Goal: Use online tool/utility: Utilize a website feature to perform a specific function

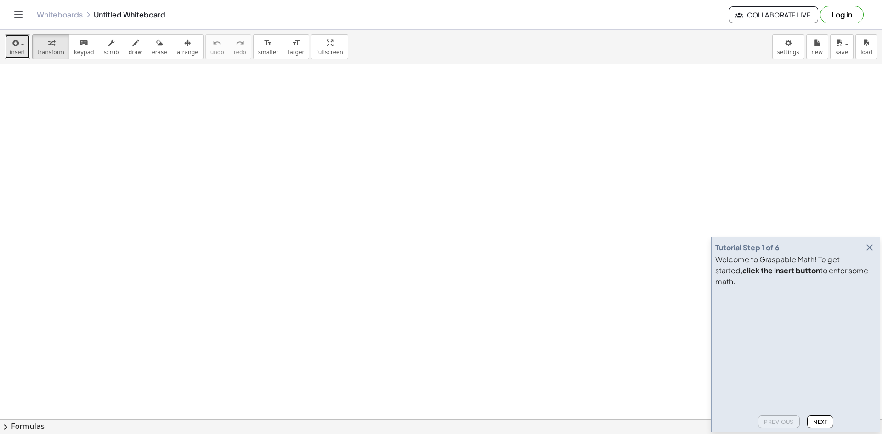
click at [26, 49] on button "insert" at bounding box center [18, 46] width 26 height 25
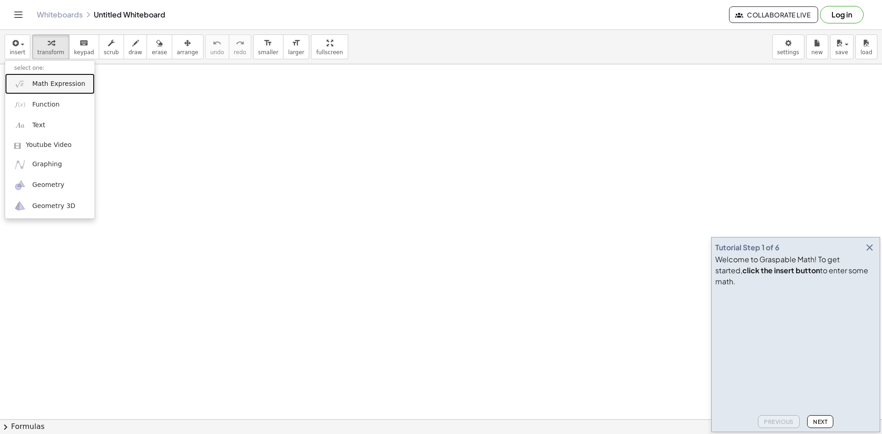
click at [28, 79] on link "Math Expression" at bounding box center [50, 84] width 90 height 21
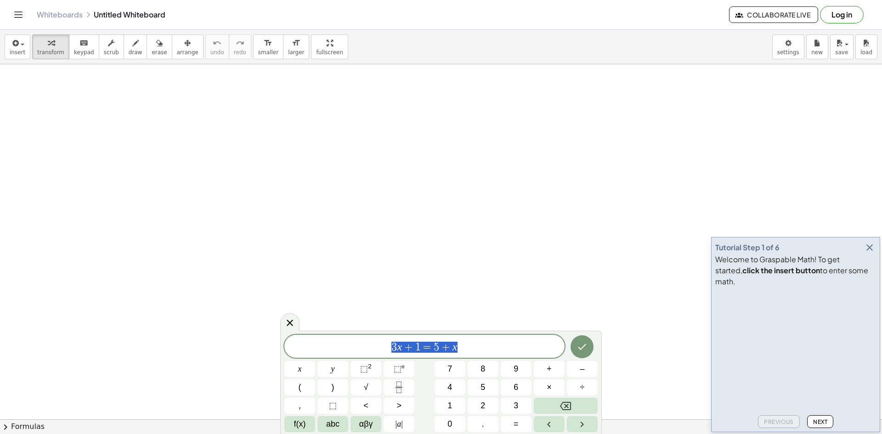
drag, startPoint x: 470, startPoint y: 350, endPoint x: 339, endPoint y: 354, distance: 131.5
click at [339, 354] on div "******** 3 x + 1 = 5 + x" at bounding box center [424, 346] width 280 height 23
drag, startPoint x: 478, startPoint y: 348, endPoint x: 312, endPoint y: 342, distance: 166.4
click at [312, 342] on span "3 x + 1 = 5 + x" at bounding box center [424, 347] width 280 height 13
click at [555, 395] on button "×" at bounding box center [549, 388] width 31 height 16
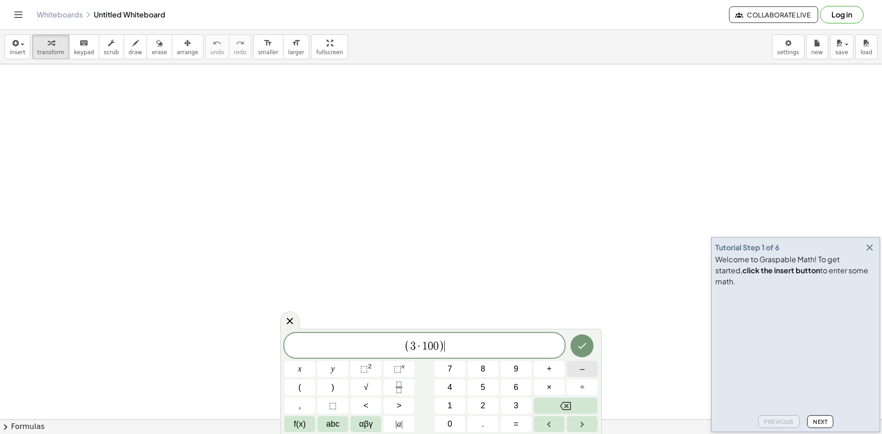
click at [585, 366] on button "–" at bounding box center [582, 369] width 31 height 16
click at [492, 386] on button "5" at bounding box center [483, 388] width 31 height 16
click at [451, 425] on span "0" at bounding box center [450, 424] width 5 height 12
click at [393, 344] on span "(" at bounding box center [395, 345] width 6 height 13
click at [485, 344] on span "( ​ ( 3 · 1 0 0 ) − 5 0 )" at bounding box center [424, 344] width 280 height 17
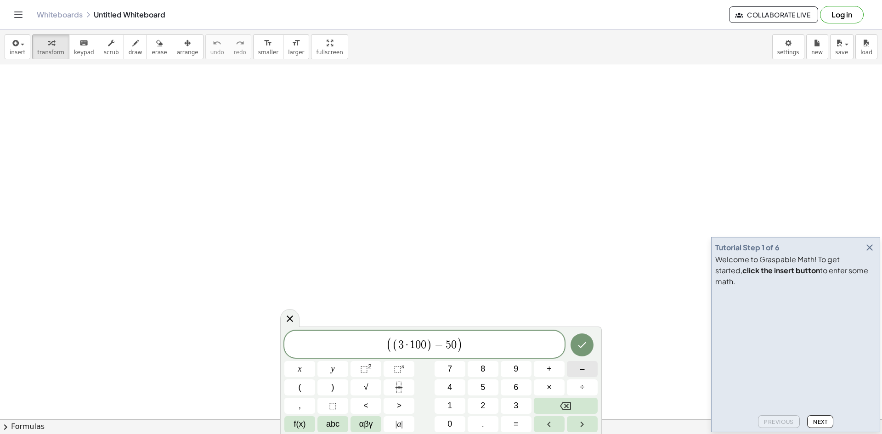
click at [574, 375] on button "–" at bounding box center [582, 369] width 31 height 16
click at [484, 404] on span "2" at bounding box center [483, 406] width 5 height 12
click at [447, 427] on button "0" at bounding box center [450, 424] width 31 height 16
click at [372, 349] on span "(" at bounding box center [372, 344] width 6 height 19
click at [496, 345] on span "( ( ( 3 · 1 0 0 ) − 5 0 ) − 2 0 ) ​" at bounding box center [424, 344] width 280 height 19
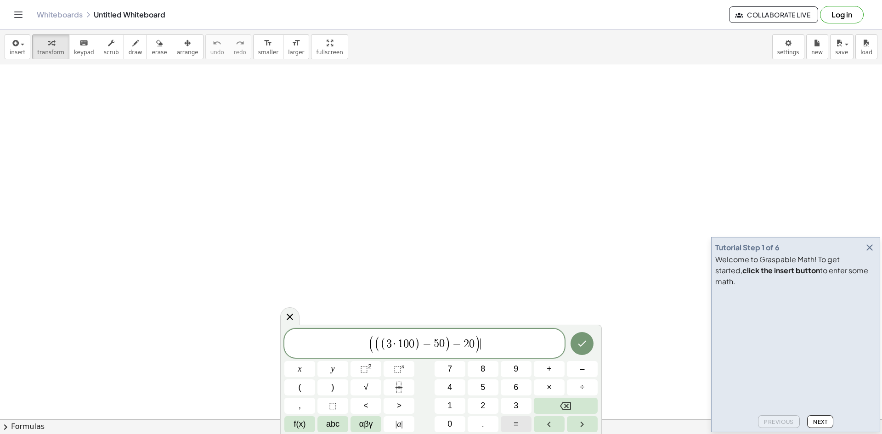
click at [513, 420] on button "=" at bounding box center [516, 424] width 31 height 16
click at [559, 384] on button "×" at bounding box center [549, 388] width 31 height 16
click at [474, 348] on span "1" at bounding box center [473, 344] width 6 height 11
click at [472, 348] on span "1" at bounding box center [473, 344] width 6 height 11
click at [511, 343] on span ")" at bounding box center [513, 344] width 6 height 16
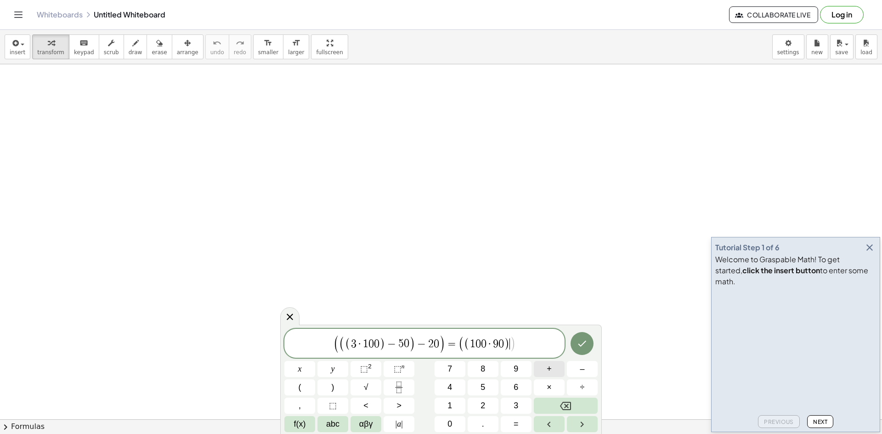
click at [537, 373] on button "+" at bounding box center [549, 369] width 31 height 16
click at [589, 341] on button "Done" at bounding box center [582, 343] width 23 height 23
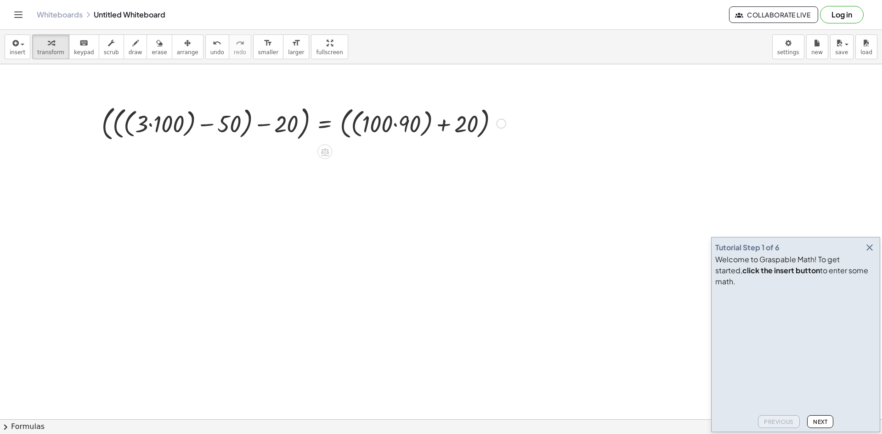
click at [157, 131] on div at bounding box center [304, 123] width 414 height 42
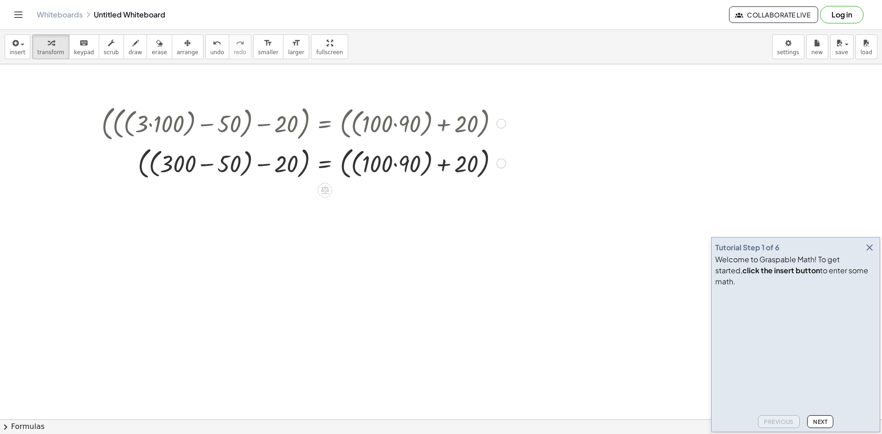
click at [215, 168] on div at bounding box center [304, 163] width 414 height 38
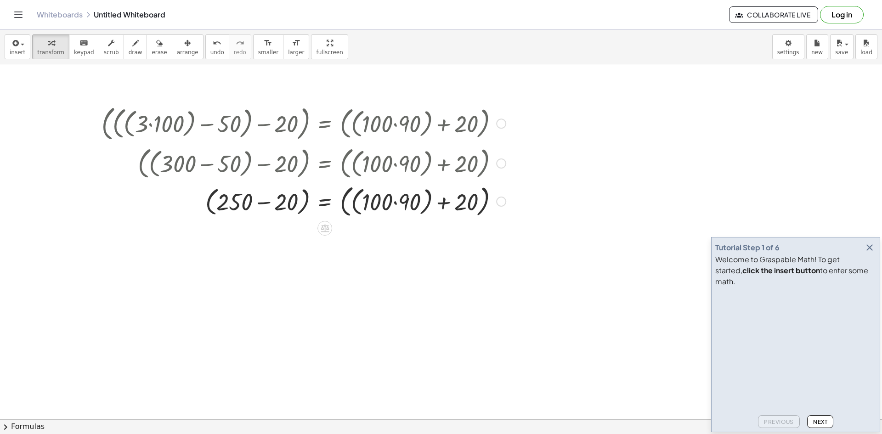
click at [264, 191] on div at bounding box center [304, 201] width 414 height 38
click at [395, 203] on div at bounding box center [304, 201] width 414 height 38
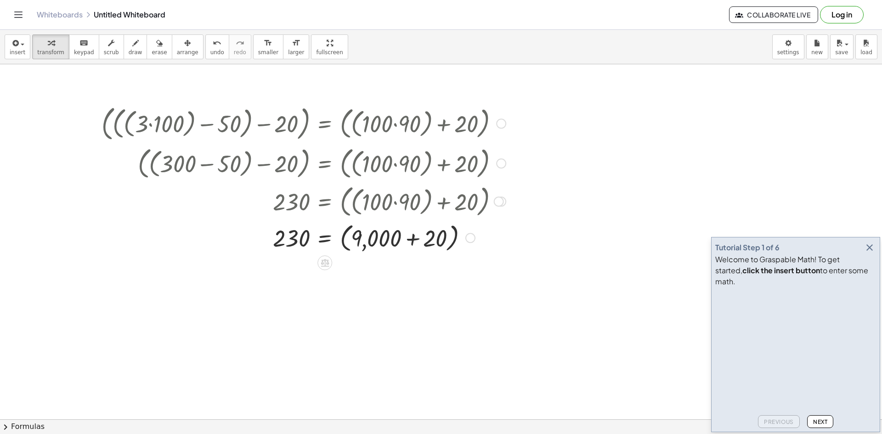
click at [499, 123] on div at bounding box center [501, 124] width 10 height 10
click at [544, 113] on span "Go back to this line" at bounding box center [548, 109] width 55 height 7
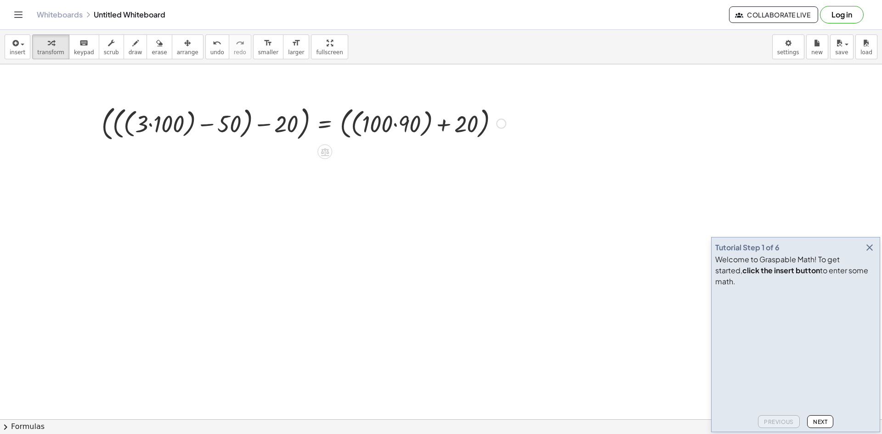
click at [500, 125] on div "Go back to this line Copy line as LaTeX Copy derivation as LaTeX" at bounding box center [501, 124] width 10 height 10
click at [547, 111] on span "Transform line" at bounding box center [541, 109] width 41 height 7
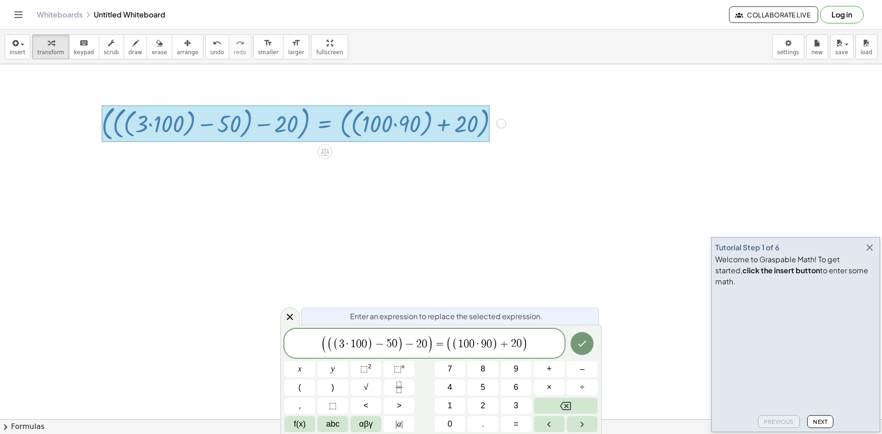
click at [498, 344] on span "( 1 0 0 · ​ 9 0 ) + 2 0" at bounding box center [487, 343] width 70 height 13
click at [493, 343] on span ")" at bounding box center [495, 343] width 6 height 13
click at [573, 344] on button "Done" at bounding box center [582, 343] width 23 height 23
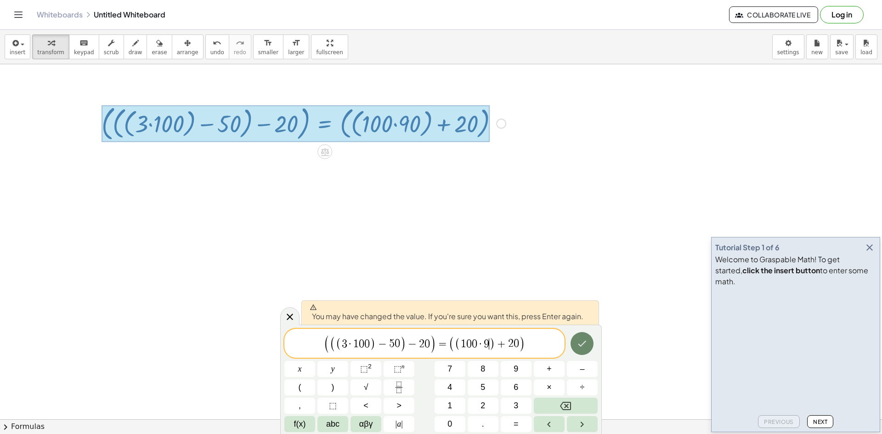
click at [580, 340] on icon "Done" at bounding box center [582, 343] width 11 height 11
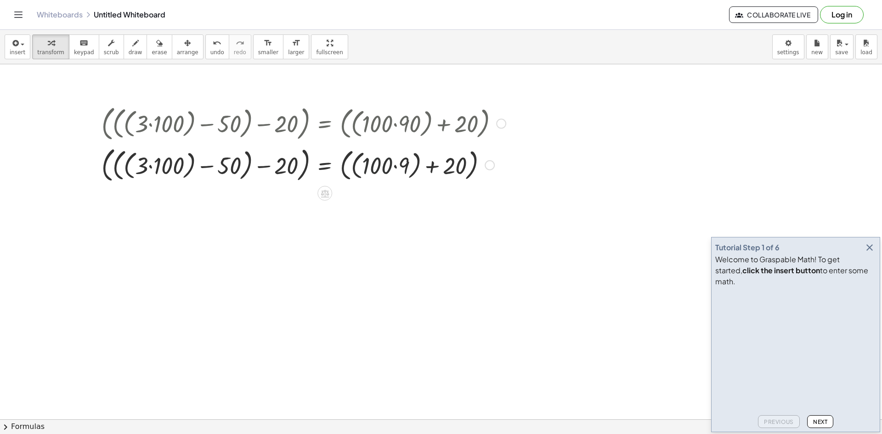
click at [391, 167] on div at bounding box center [304, 165] width 414 height 42
click at [377, 170] on div at bounding box center [304, 165] width 414 height 42
click at [386, 168] on div at bounding box center [304, 165] width 414 height 42
click at [398, 165] on div at bounding box center [304, 165] width 414 height 42
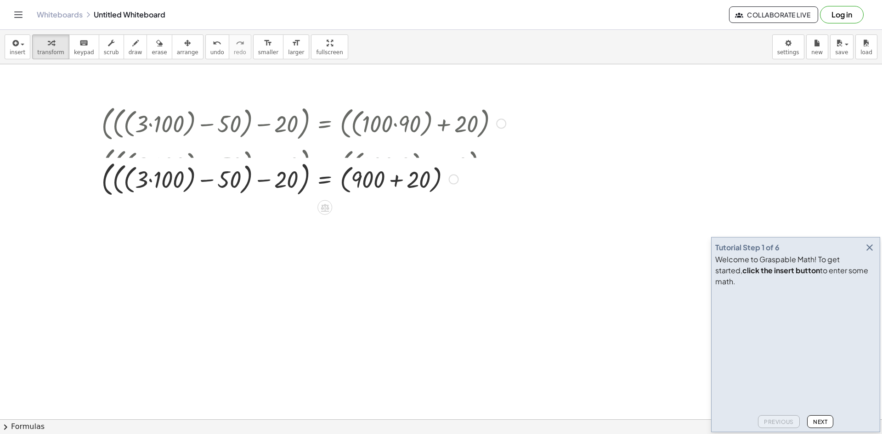
click at [149, 166] on div at bounding box center [322, 165] width 450 height 42
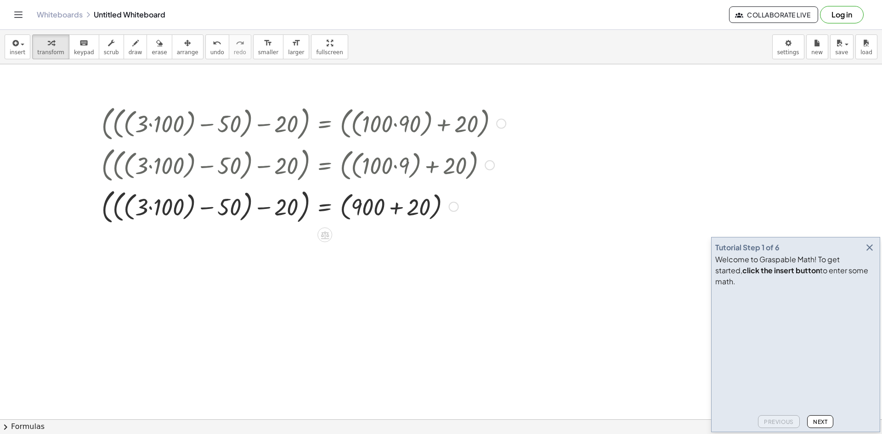
click at [163, 202] on div at bounding box center [304, 206] width 414 height 42
click at [213, 211] on div at bounding box center [304, 206] width 414 height 38
click at [266, 210] on div at bounding box center [304, 206] width 414 height 35
click at [390, 210] on div at bounding box center [304, 206] width 414 height 35
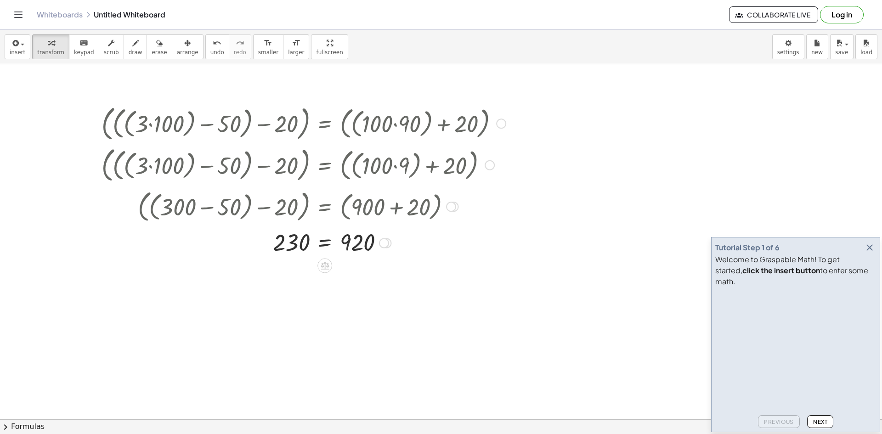
click at [499, 126] on div at bounding box center [501, 124] width 10 height 10
click at [550, 109] on span "Go back to this line" at bounding box center [548, 109] width 55 height 7
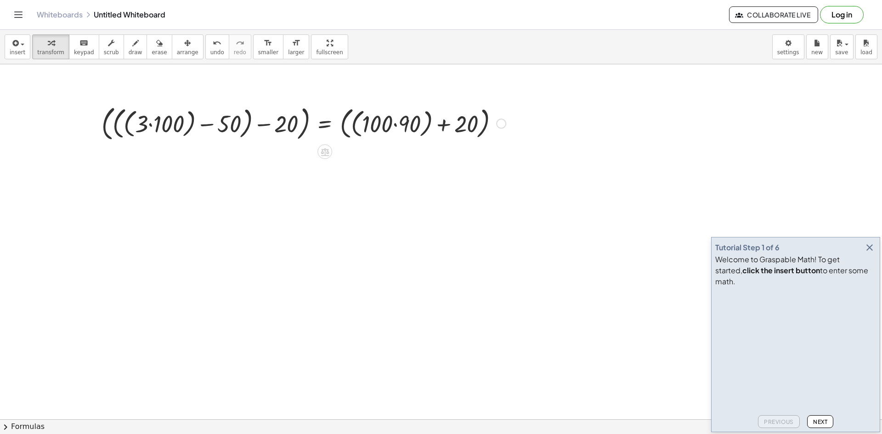
click at [503, 126] on div "Go back to this line Copy line as LaTeX Copy derivation as LaTeX" at bounding box center [501, 124] width 10 height 10
click at [533, 112] on span "Transform line" at bounding box center [541, 109] width 41 height 7
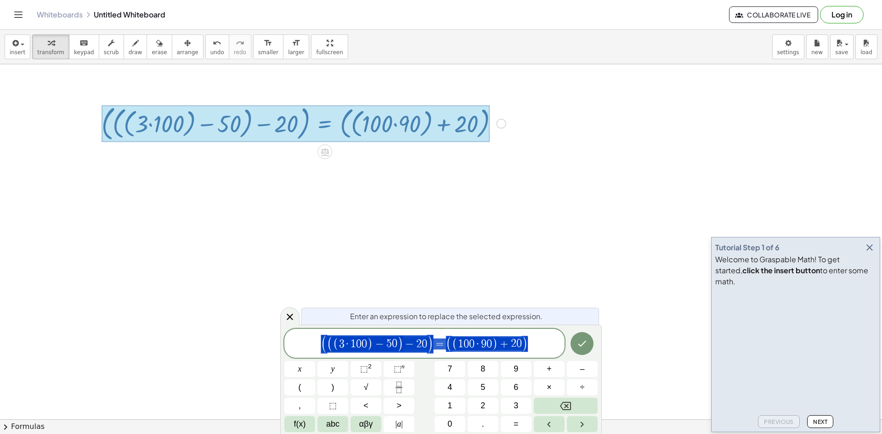
click at [471, 335] on span "( ( ( 3 · 1 0 0 ) − 5 0 ) − 2 0 ) = ( ( 1 0 0 · 9 0 ) + 2 0 )" at bounding box center [424, 344] width 280 height 19
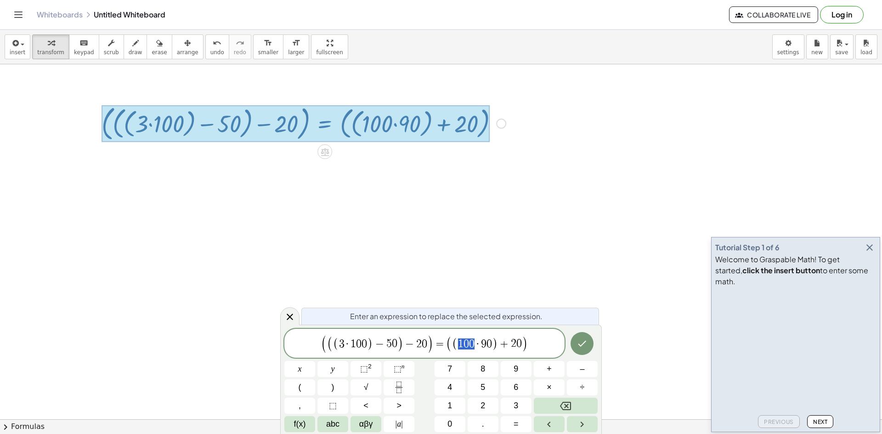
drag, startPoint x: 475, startPoint y: 344, endPoint x: 460, endPoint y: 343, distance: 14.7
click at [460, 343] on span "1 0 0 · 9 0" at bounding box center [475, 344] width 34 height 11
click at [584, 346] on icon "Done" at bounding box center [582, 343] width 11 height 11
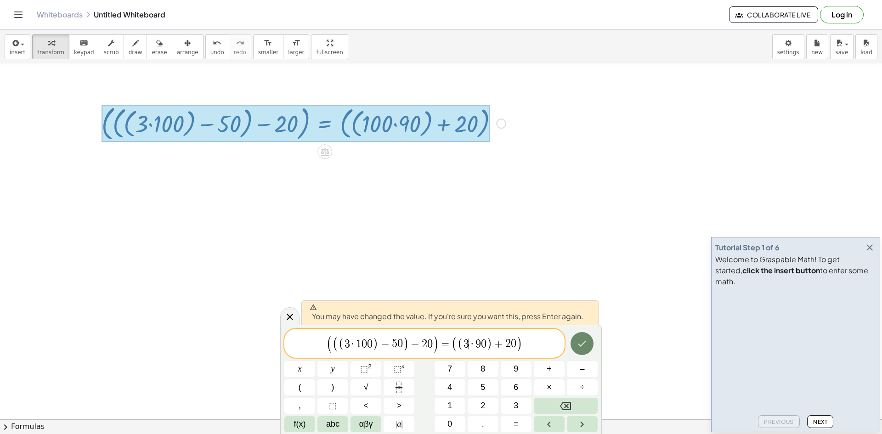
click at [584, 346] on icon "Done" at bounding box center [582, 343] width 11 height 11
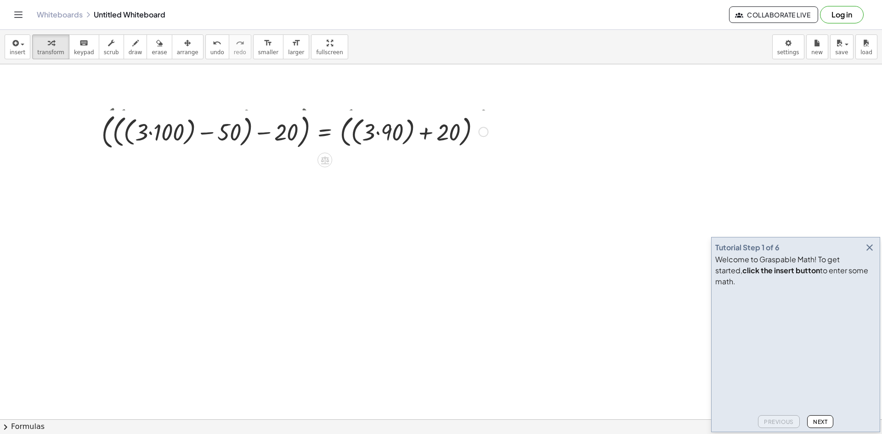
click at [390, 125] on div at bounding box center [304, 123] width 414 height 42
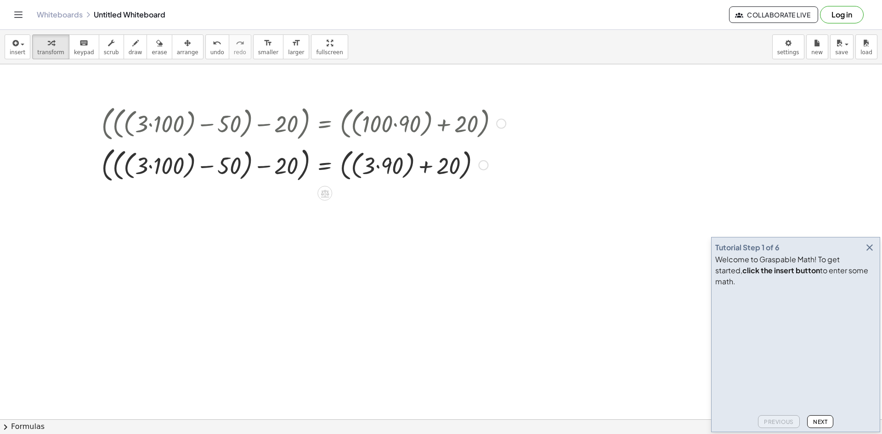
click at [380, 165] on div at bounding box center [304, 165] width 414 height 42
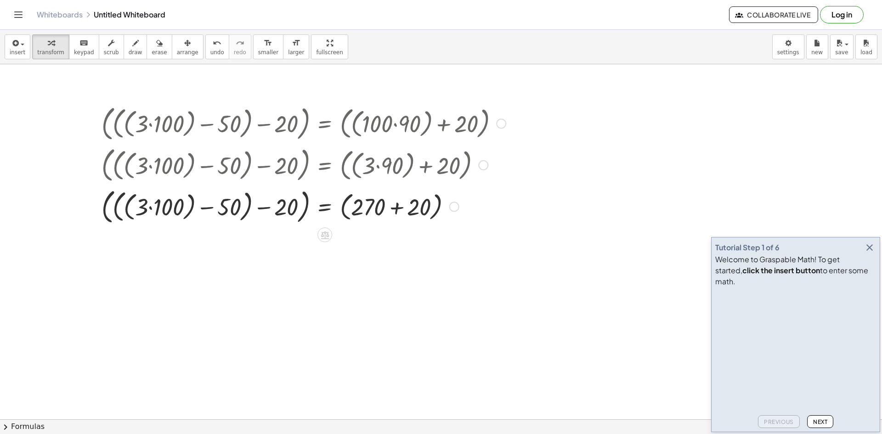
click at [147, 171] on div at bounding box center [318, 165] width 443 height 42
click at [161, 196] on div at bounding box center [304, 206] width 414 height 42
click at [217, 220] on div at bounding box center [304, 206] width 414 height 38
click at [264, 209] on div at bounding box center [304, 206] width 414 height 35
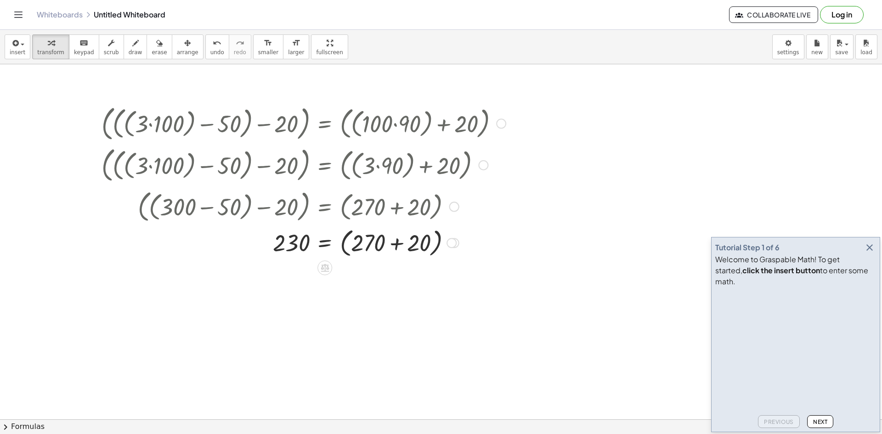
click at [405, 210] on div at bounding box center [269, 206] width 481 height 38
click at [394, 243] on div at bounding box center [304, 242] width 414 height 35
click at [322, 266] on icon at bounding box center [325, 266] width 8 height 8
click at [394, 256] on div at bounding box center [304, 242] width 414 height 30
click at [498, 125] on div at bounding box center [501, 124] width 10 height 10
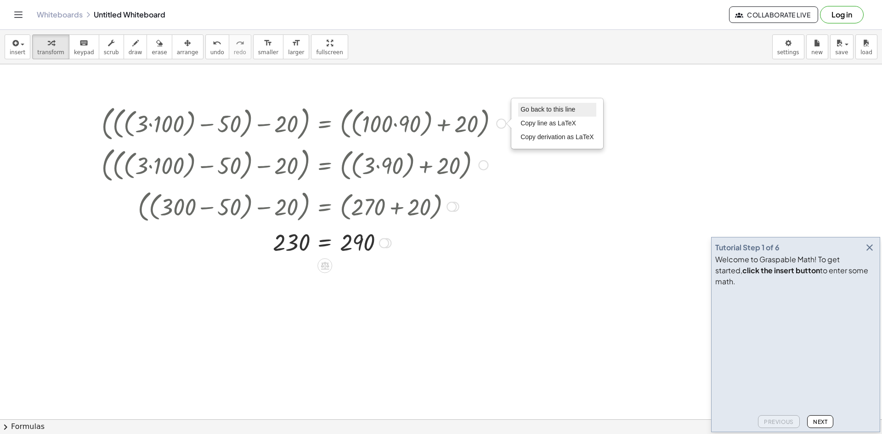
click at [545, 109] on span "Go back to this line" at bounding box center [548, 109] width 55 height 7
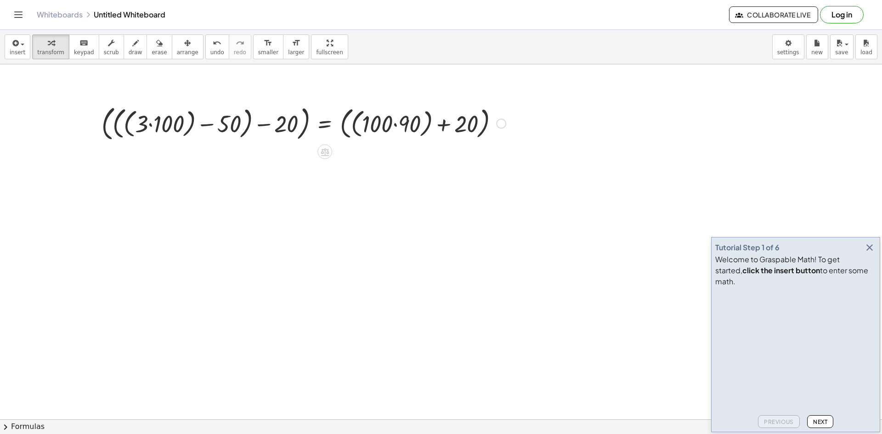
click at [501, 124] on div "Go back to this line Copy line as LaTeX Copy derivation as LaTeX" at bounding box center [501, 124] width 10 height 10
click at [561, 113] on span "Transform line" at bounding box center [541, 109] width 41 height 7
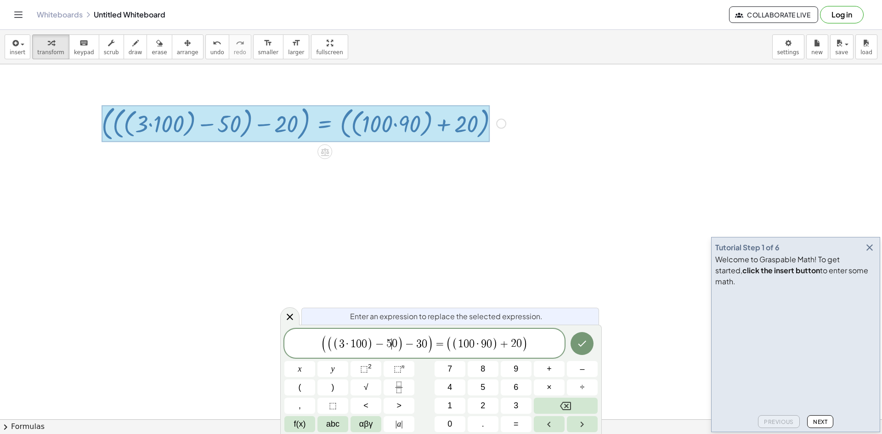
click at [391, 345] on span "( 3 · 1 0 0 ) − 5 ​ 0" at bounding box center [365, 343] width 64 height 13
click at [585, 346] on icon "Done" at bounding box center [582, 343] width 11 height 11
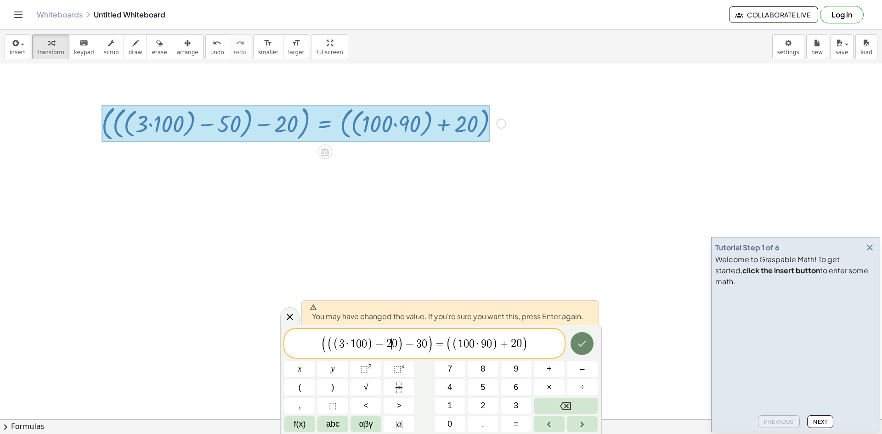
click at [585, 346] on icon "Done" at bounding box center [582, 343] width 11 height 11
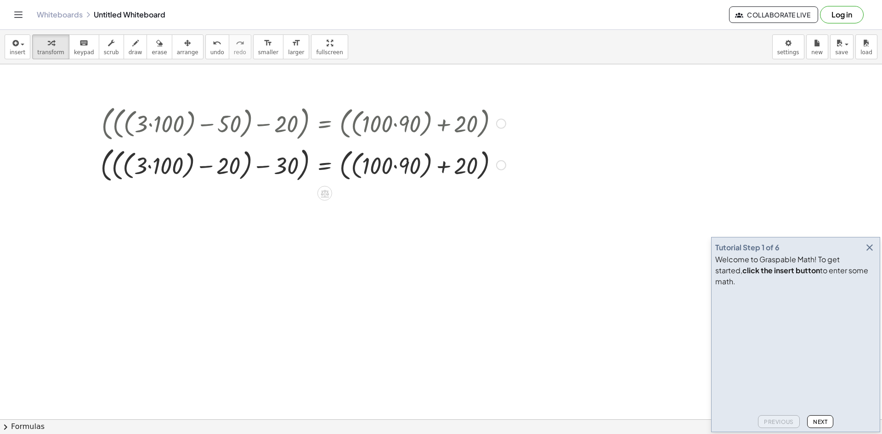
drag, startPoint x: 161, startPoint y: 123, endPoint x: 157, endPoint y: 138, distance: 16.0
click at [159, 124] on div at bounding box center [303, 123] width 414 height 42
click at [147, 170] on div at bounding box center [303, 165] width 414 height 42
click at [152, 170] on div at bounding box center [303, 165] width 414 height 42
click at [209, 164] on div at bounding box center [304, 164] width 414 height 38
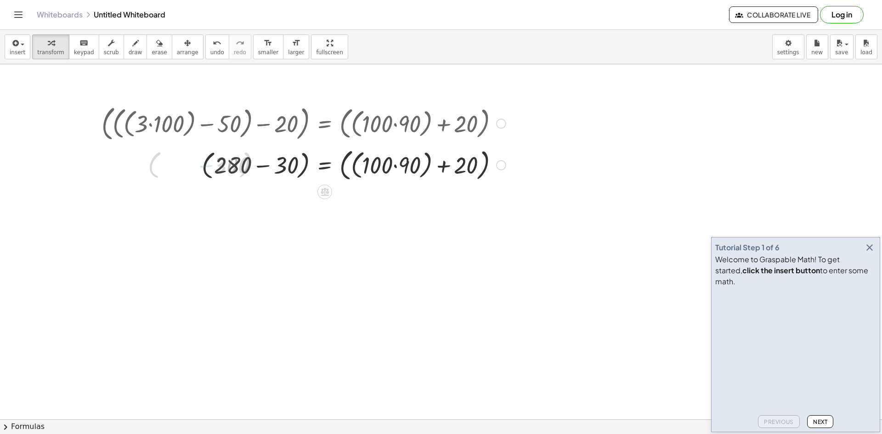
click at [265, 165] on div at bounding box center [303, 164] width 414 height 38
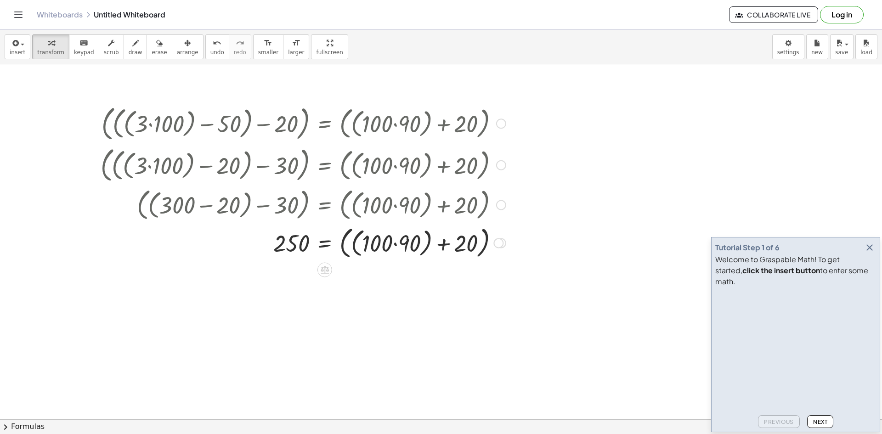
click at [404, 245] on div at bounding box center [303, 242] width 414 height 38
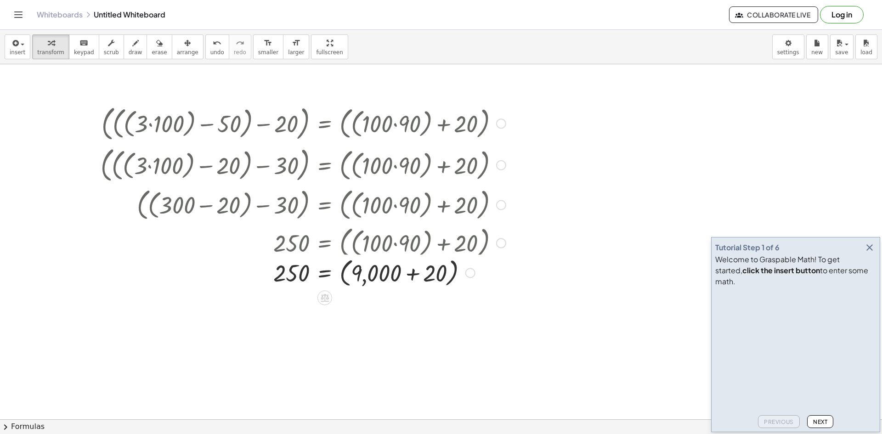
click at [410, 245] on div at bounding box center [318, 242] width 445 height 38
click at [500, 122] on div at bounding box center [501, 124] width 10 height 10
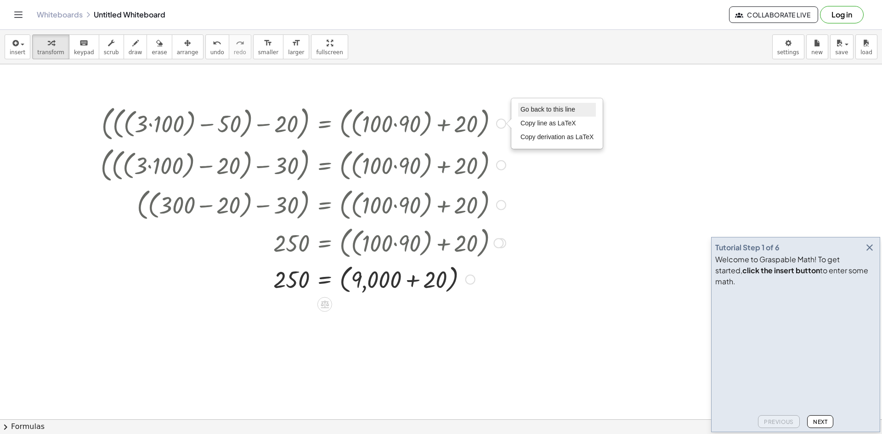
click at [542, 108] on span "Go back to this line" at bounding box center [548, 109] width 55 height 7
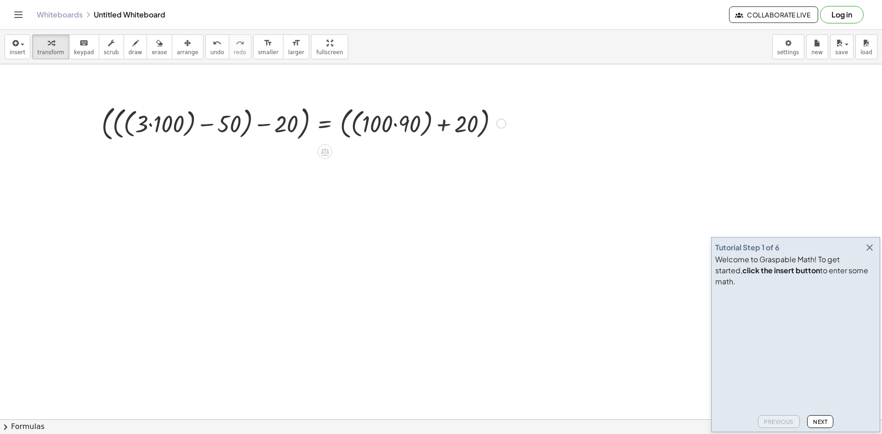
click at [506, 127] on div at bounding box center [304, 123] width 414 height 42
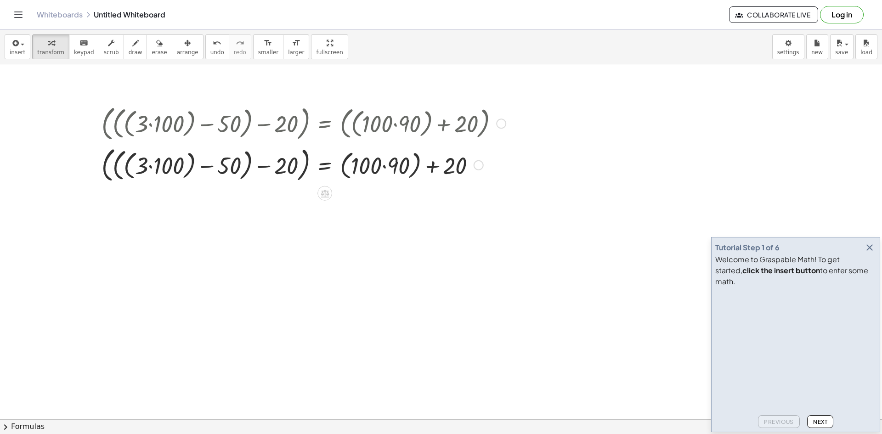
click at [506, 126] on div at bounding box center [501, 124] width 10 height 10
click at [541, 107] on span "Go back to this line" at bounding box center [548, 109] width 55 height 7
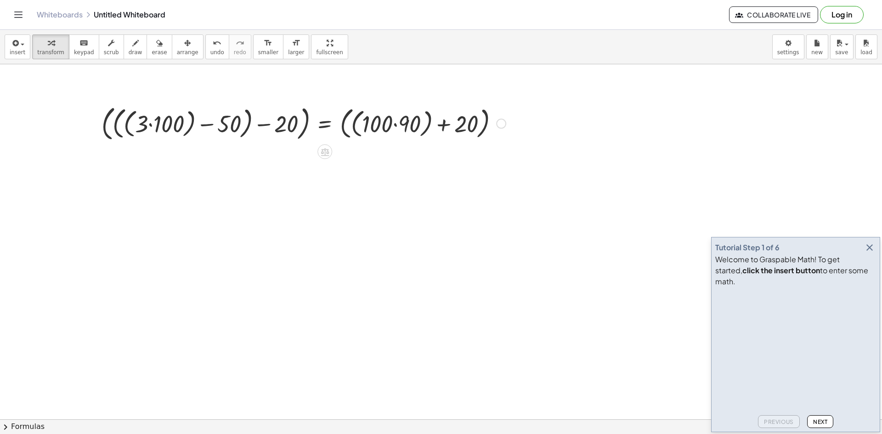
click at [499, 125] on div "Go back to this line Copy line as LaTeX Copy derivation as LaTeX" at bounding box center [501, 124] width 10 height 10
click at [549, 110] on span "Transform line" at bounding box center [541, 109] width 41 height 7
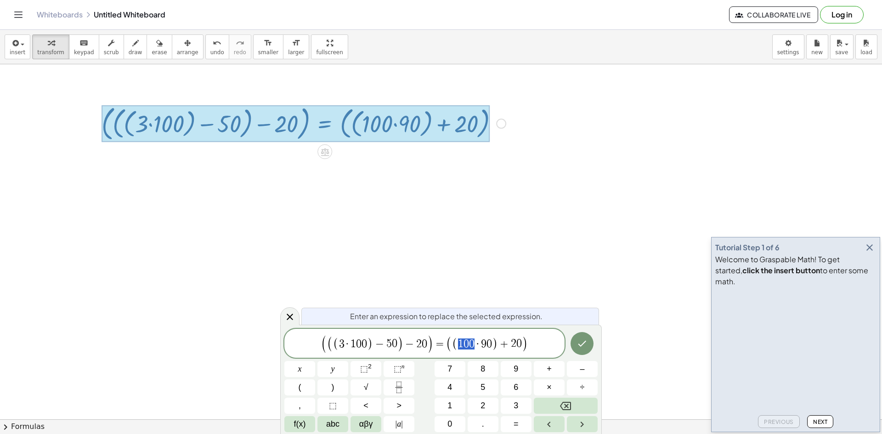
drag, startPoint x: 474, startPoint y: 346, endPoint x: 459, endPoint y: 350, distance: 14.8
click at [588, 346] on icon "Done" at bounding box center [582, 343] width 11 height 11
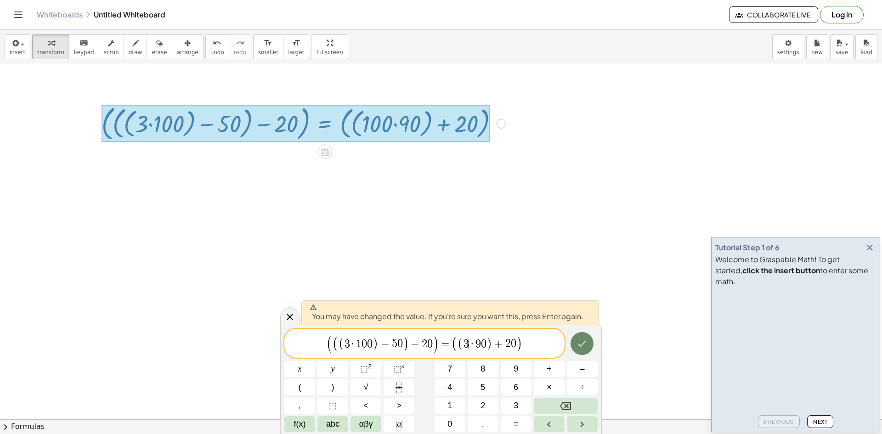
click at [588, 346] on icon "Done" at bounding box center [582, 343] width 11 height 11
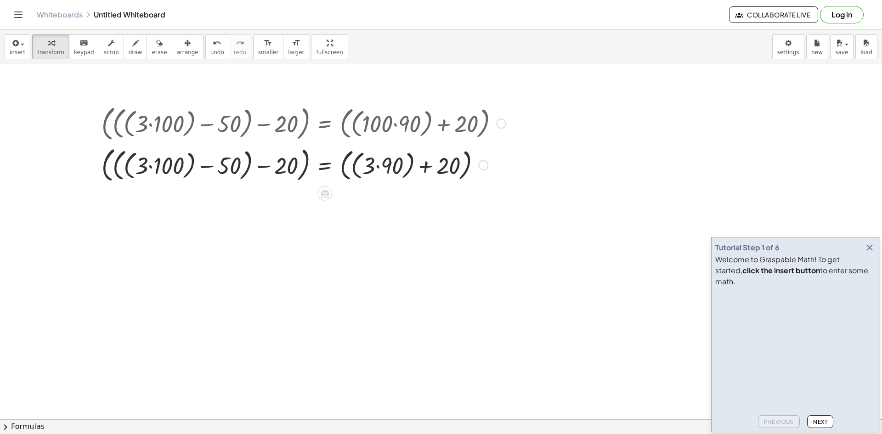
click at [378, 169] on div at bounding box center [304, 165] width 414 height 42
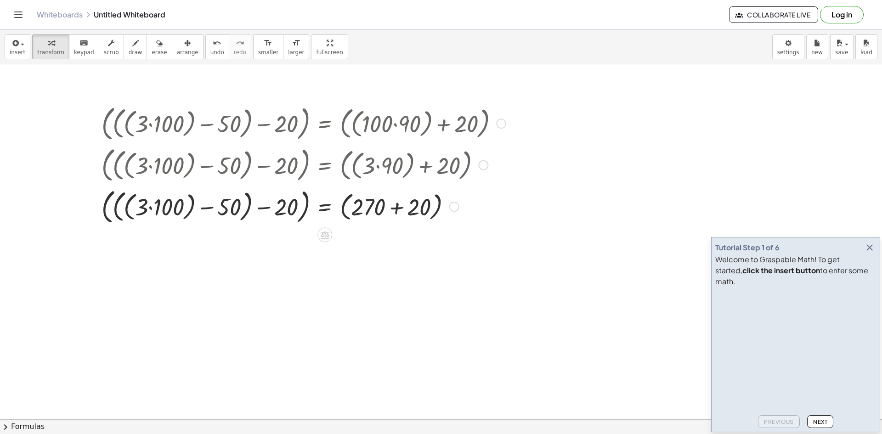
click at [163, 211] on div at bounding box center [304, 206] width 414 height 42
click at [203, 210] on div at bounding box center [304, 206] width 414 height 38
click at [274, 205] on div at bounding box center [304, 206] width 414 height 35
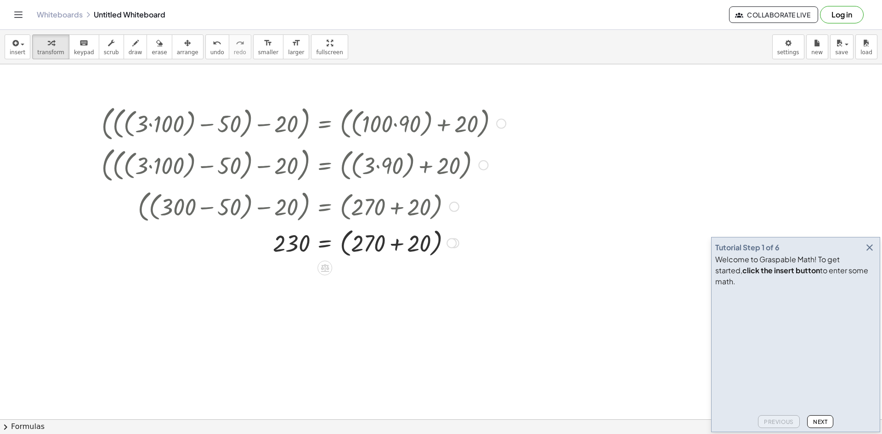
click at [390, 237] on div at bounding box center [304, 242] width 414 height 35
